Goal: Task Accomplishment & Management: Complete application form

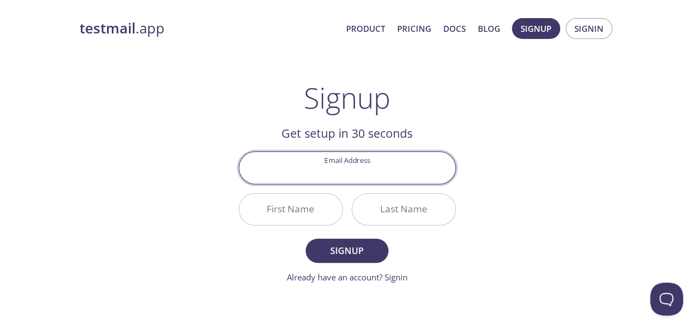
paste input "[EMAIL_ADDRESS][DOMAIN_NAME]"
type input "[EMAIL_ADDRESS][DOMAIN_NAME]"
click at [297, 207] on input "First Name" at bounding box center [290, 209] width 103 height 31
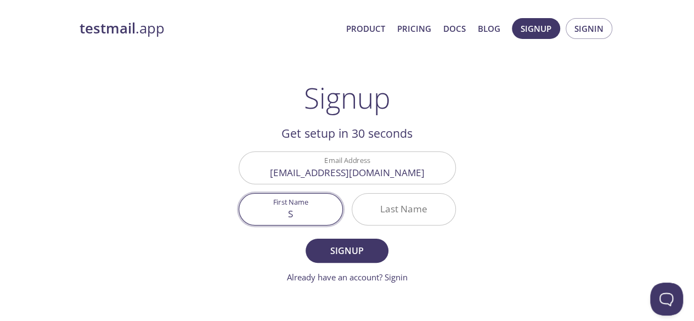
click at [410, 211] on input "Last Name" at bounding box center [403, 209] width 103 height 31
click at [315, 208] on input "S" at bounding box center [290, 209] width 103 height 31
type input "SAS"
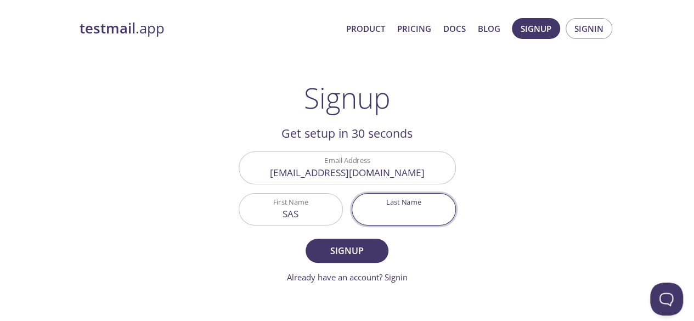
click at [394, 202] on input "Last Name" at bounding box center [403, 209] width 103 height 31
type input "SSA"
click at [350, 243] on span "Signup" at bounding box center [347, 250] width 58 height 15
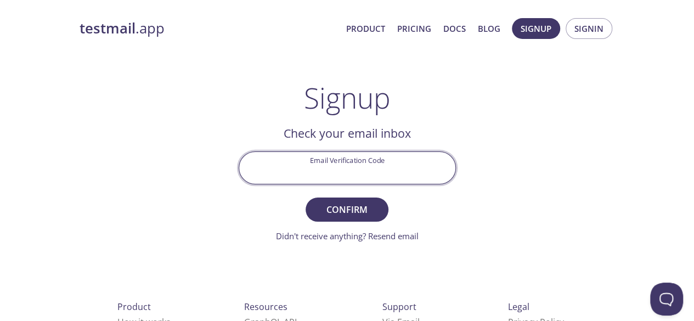
click at [292, 174] on input "Email Verification Code" at bounding box center [347, 167] width 216 height 31
paste input "9DXCXBU"
type input "9DXCXBU"
click at [342, 217] on button "Confirm" at bounding box center [347, 209] width 82 height 24
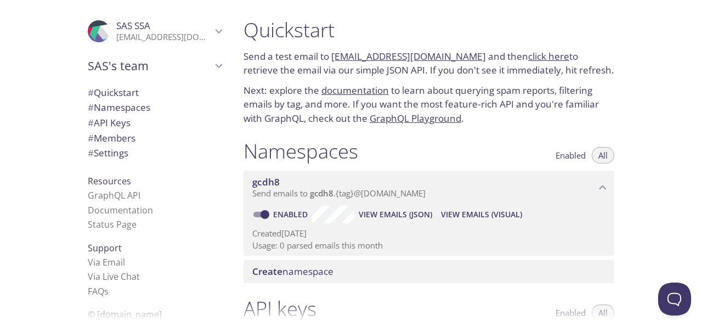
drag, startPoint x: 331, startPoint y: 57, endPoint x: 466, endPoint y: 60, distance: 135.5
click at [466, 60] on p "Send a test email to [EMAIL_ADDRESS][DOMAIN_NAME] and then click here to retrie…" at bounding box center [429, 63] width 371 height 28
copy p "[EMAIL_ADDRESS][DOMAIN_NAME]"
click at [390, 212] on span "View Emails (JSON)" at bounding box center [396, 214] width 74 height 13
click at [382, 213] on span "View Emails (JSON)" at bounding box center [396, 214] width 74 height 13
